Goal: Information Seeking & Learning: Learn about a topic

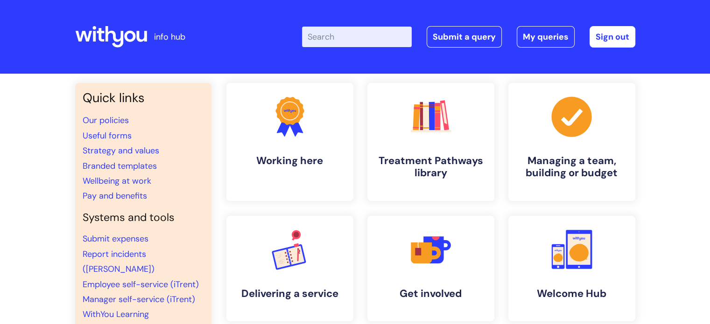
click at [356, 35] on input "Enter your search term here..." at bounding box center [357, 37] width 110 height 21
type input "job descriptions"
click button "Search" at bounding box center [0, 0] width 0 height 0
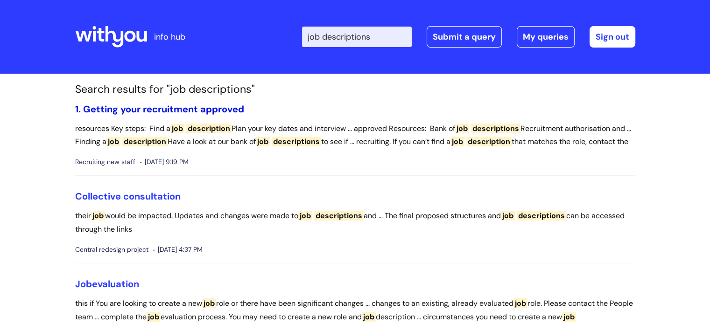
click at [171, 105] on link "1. Getting your recruitment approved" at bounding box center [159, 109] width 169 height 12
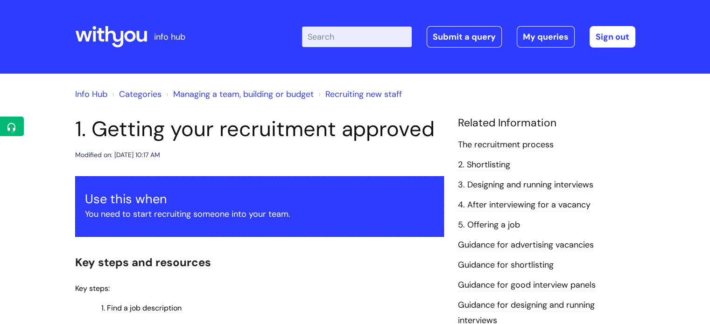
scroll to position [287, 0]
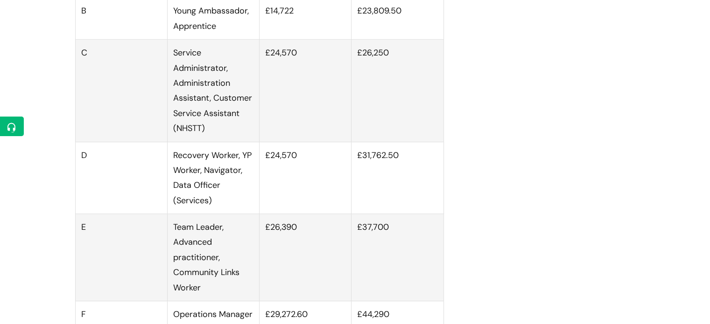
scroll to position [657, 0]
